Goal: Navigation & Orientation: Find specific page/section

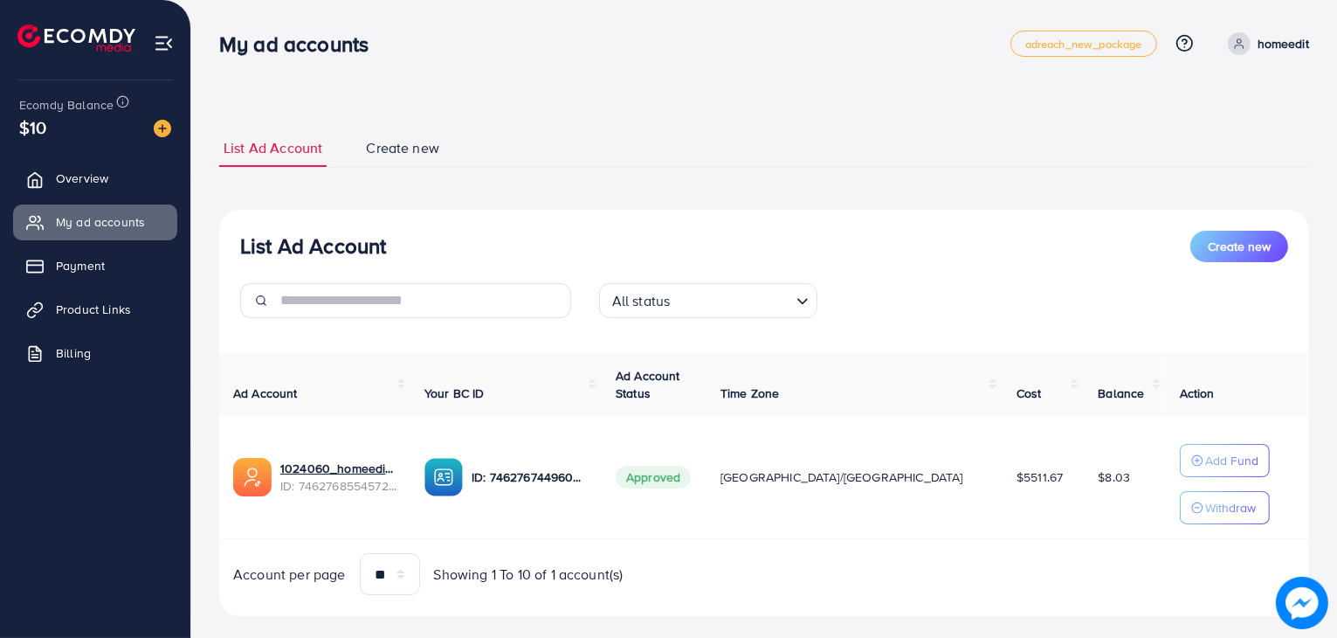
click at [118, 301] on span "Product Links" at bounding box center [93, 309] width 75 height 17
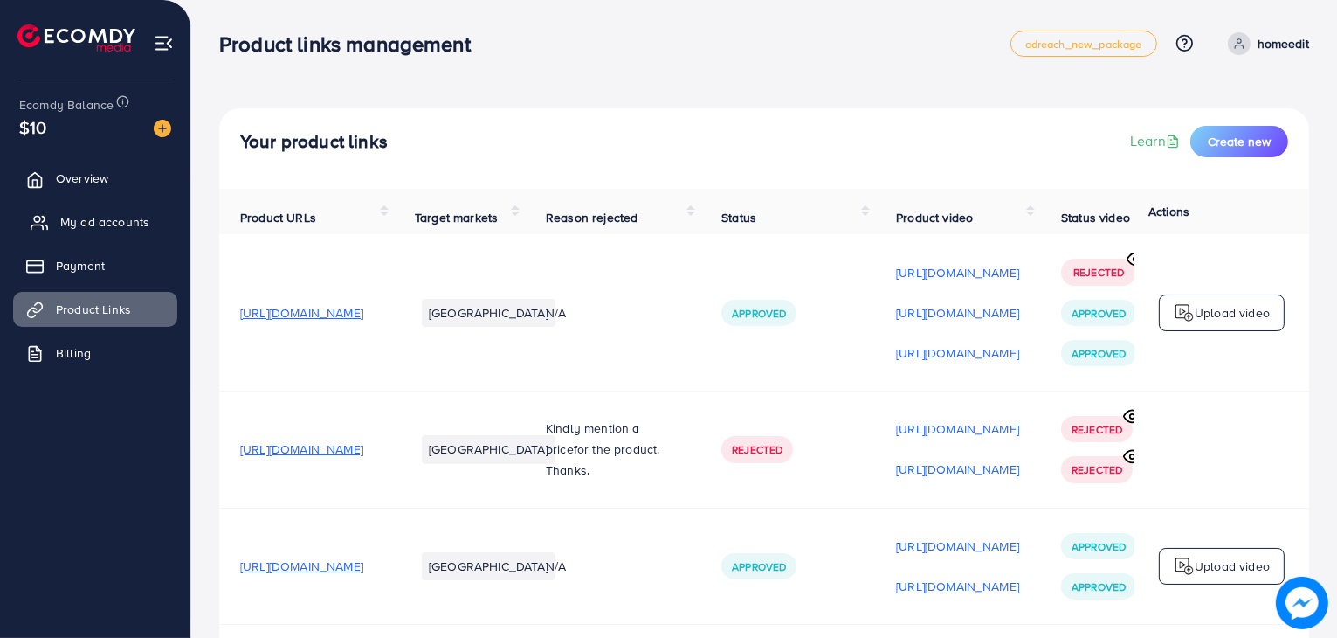
click at [125, 233] on link "My ad accounts" at bounding box center [95, 221] width 164 height 35
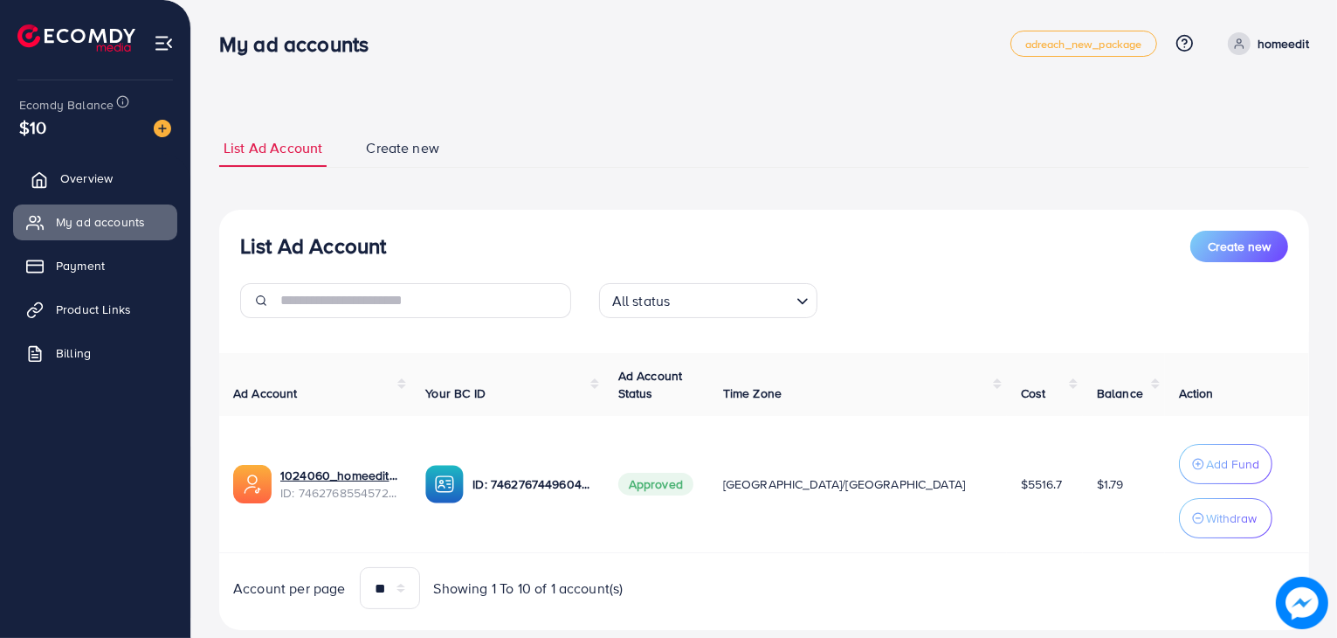
click at [70, 169] on span "Overview" at bounding box center [86, 177] width 52 height 17
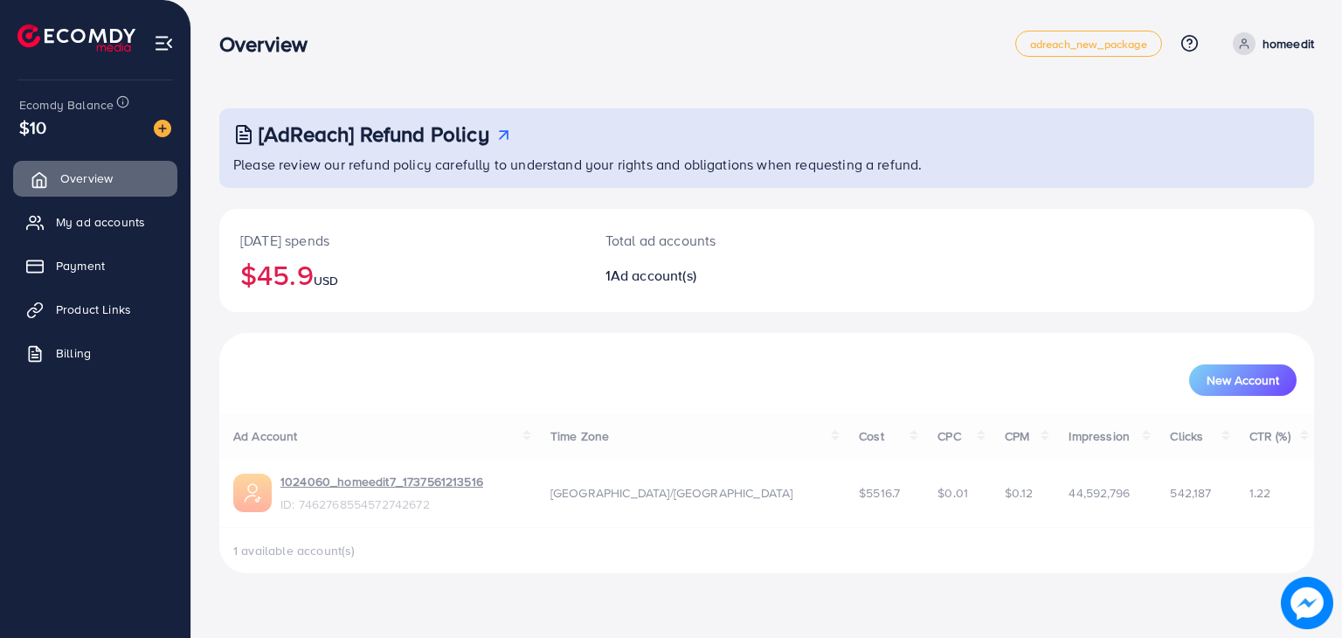
click at [70, 169] on span "Overview" at bounding box center [86, 177] width 52 height 17
